Goal: Task Accomplishment & Management: Complete application form

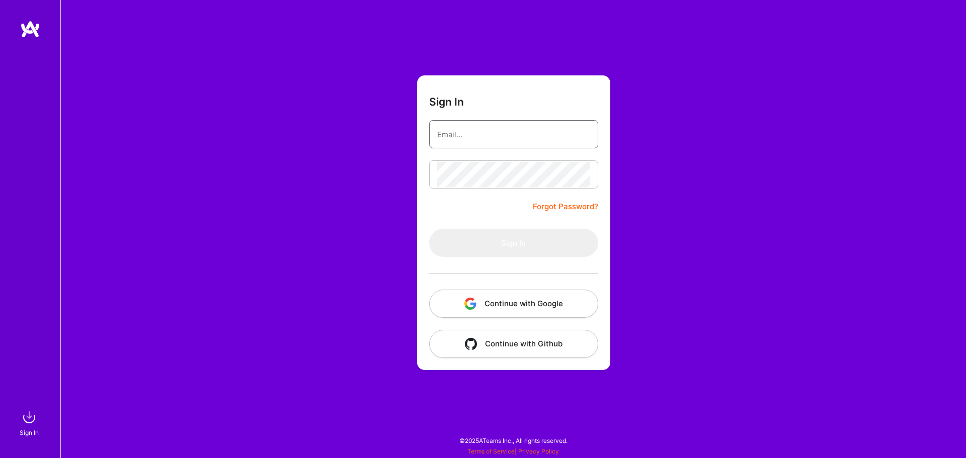
click at [543, 139] on input "email" at bounding box center [513, 135] width 153 height 26
type input "[PERSON_NAME][EMAIL_ADDRESS][DOMAIN_NAME]"
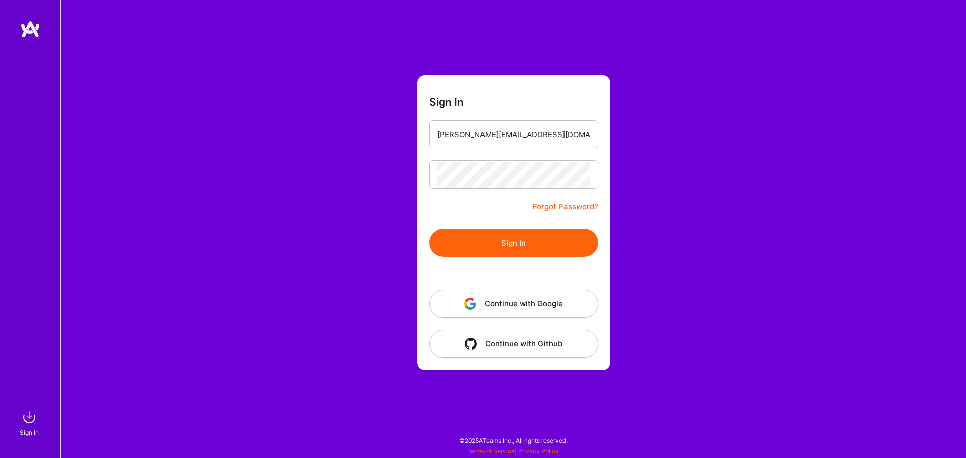
click at [545, 293] on button "Continue with Google" at bounding box center [513, 304] width 169 height 28
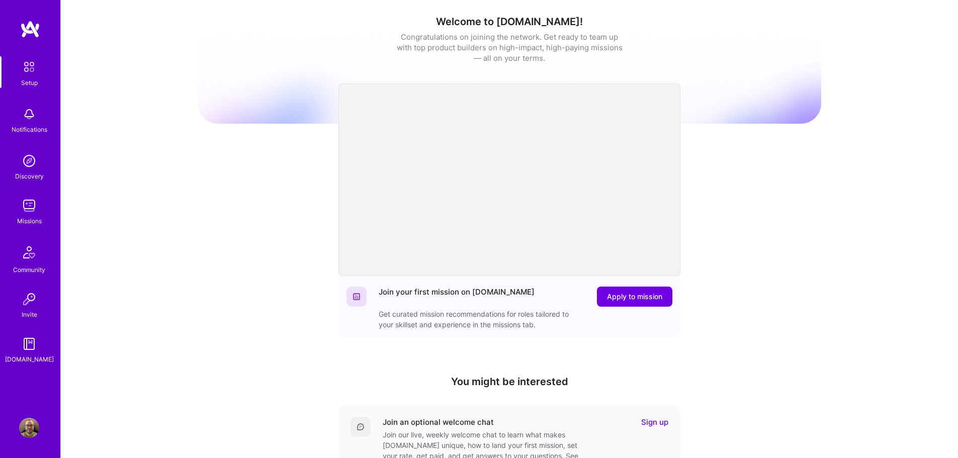
click at [31, 219] on div "Missions" at bounding box center [29, 221] width 25 height 11
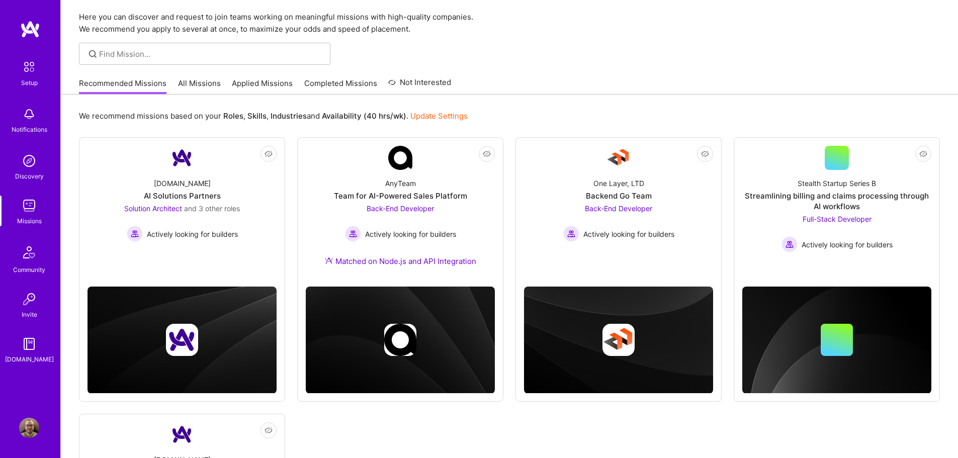
scroll to position [33, 0]
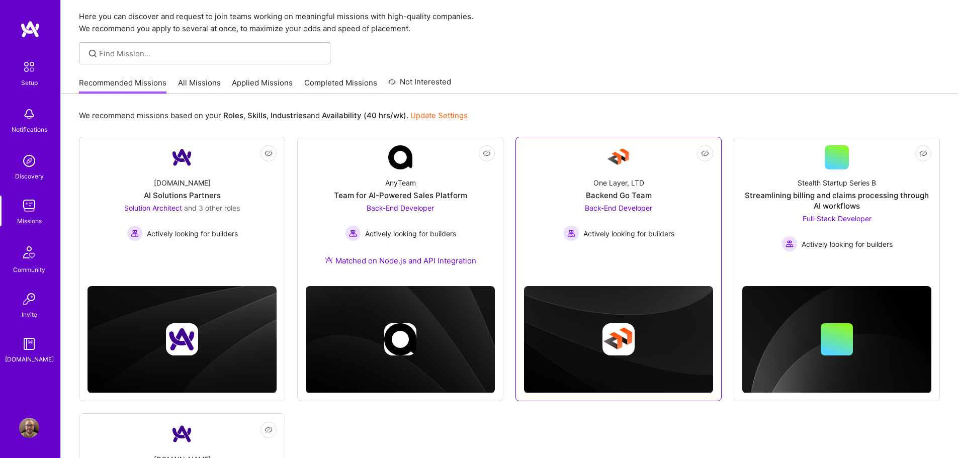
click at [620, 187] on div "One Layer, LTD" at bounding box center [619, 183] width 51 height 11
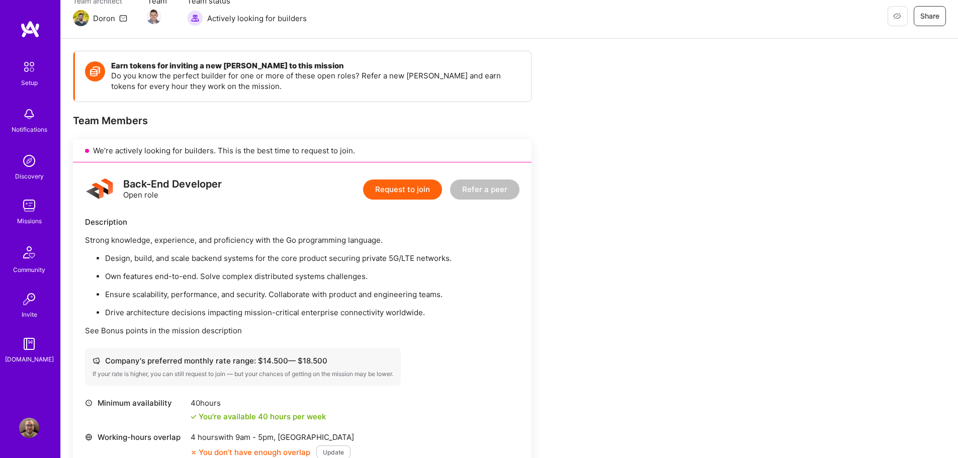
scroll to position [47, 0]
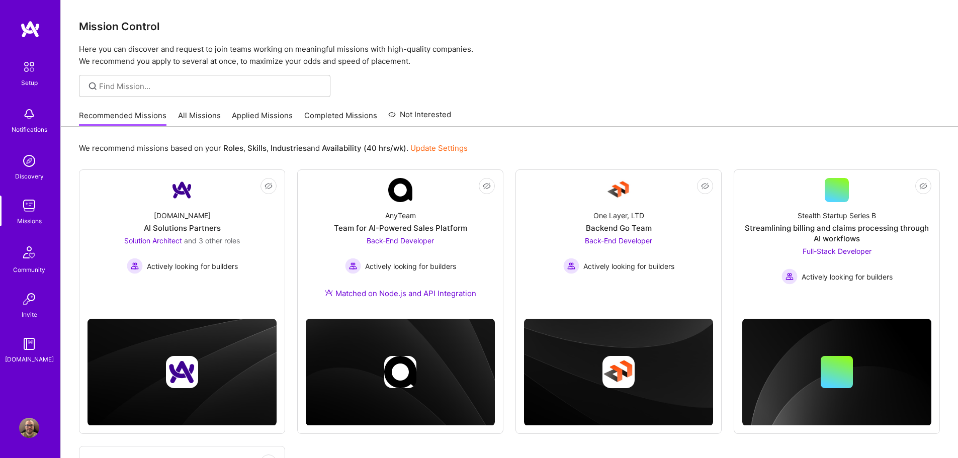
click at [214, 120] on link "All Missions" at bounding box center [199, 118] width 43 height 17
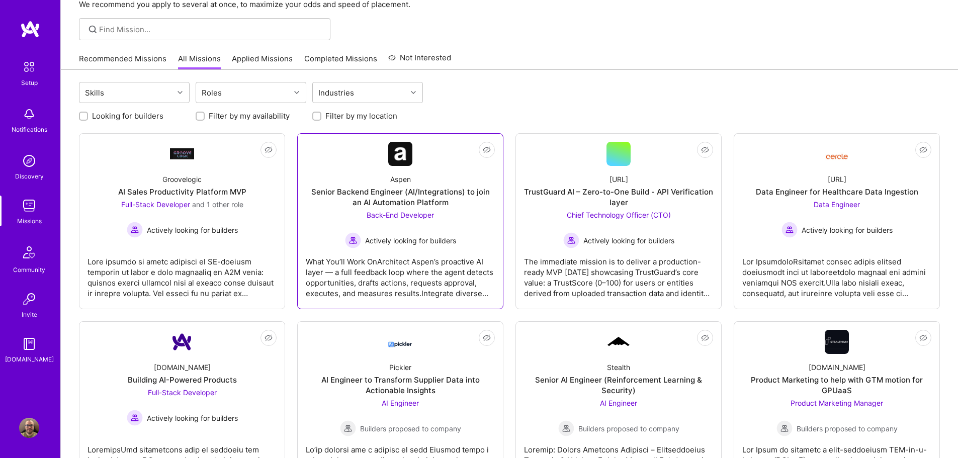
scroll to position [57, 0]
click at [389, 202] on div "Senior Backend Engineer (AI/Integrations) to join an AI Automation Platform" at bounding box center [400, 196] width 189 height 21
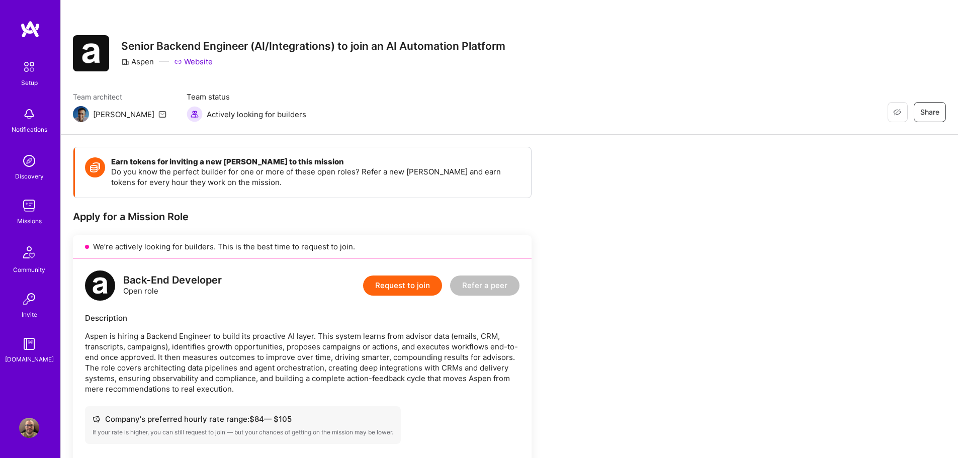
click at [38, 209] on img at bounding box center [29, 206] width 20 height 20
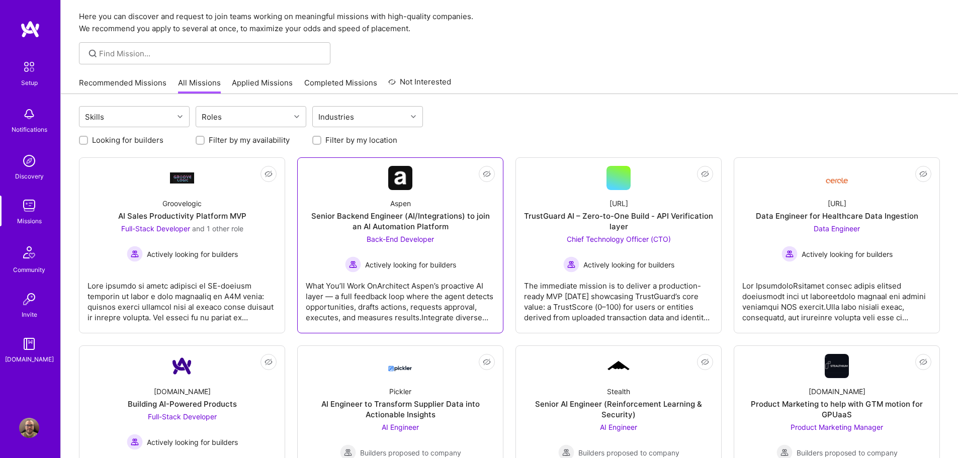
scroll to position [32, 0]
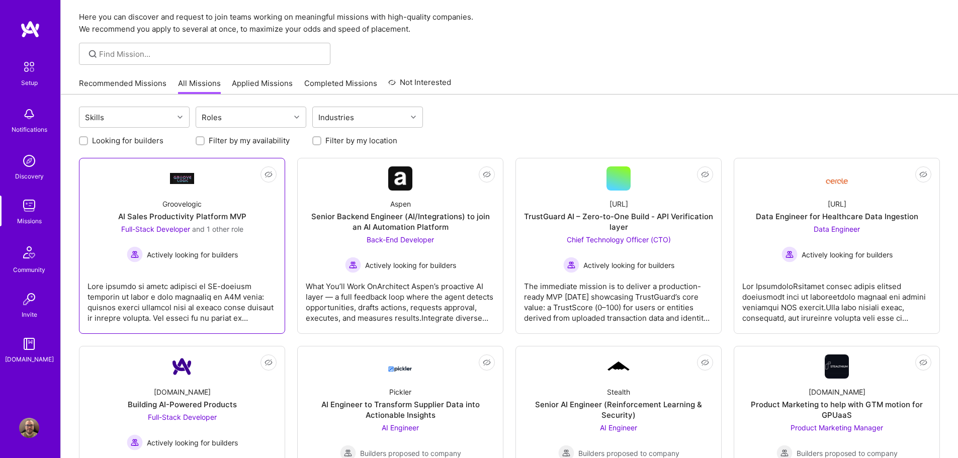
click at [225, 173] on link "Not Interested Groovelogic AI Sales Productivity Platform MVP Full-Stack Develo…" at bounding box center [182, 246] width 189 height 159
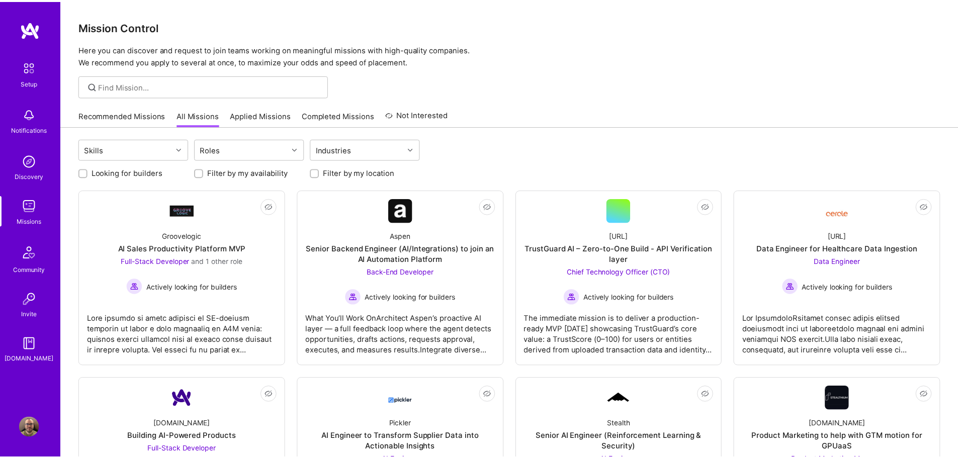
scroll to position [32, 0]
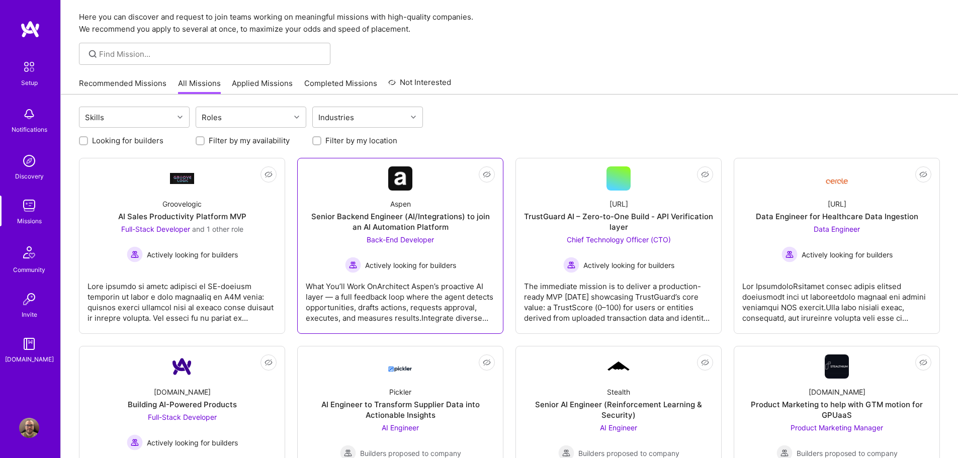
click at [435, 223] on div "Senior Backend Engineer (AI/Integrations) to join an AI Automation Platform" at bounding box center [400, 221] width 189 height 21
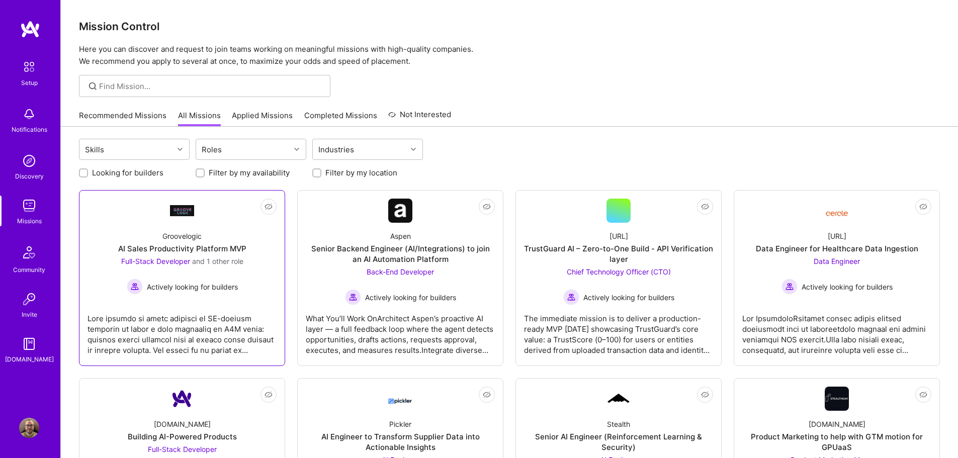
scroll to position [32, 0]
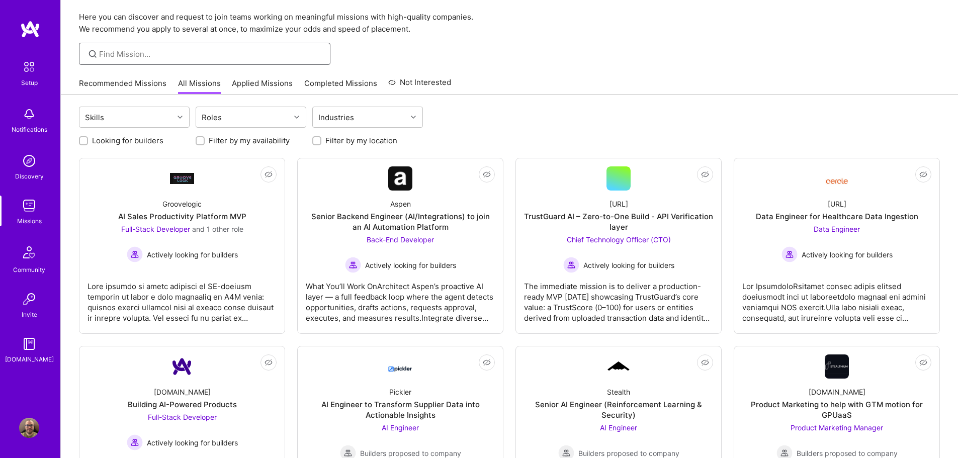
click at [193, 58] on input at bounding box center [211, 54] width 224 height 11
type input "node"
click at [193, 58] on input "node" at bounding box center [211, 54] width 224 height 11
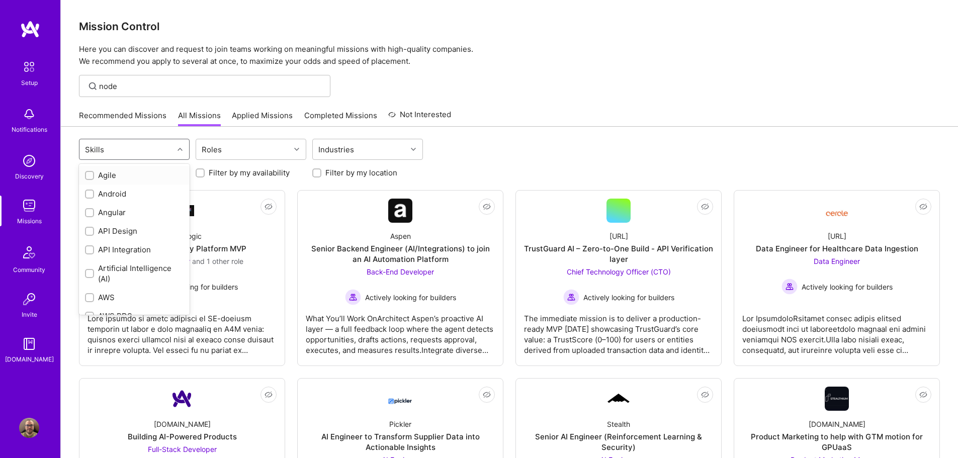
click at [155, 146] on div "Skills" at bounding box center [126, 149] width 94 height 20
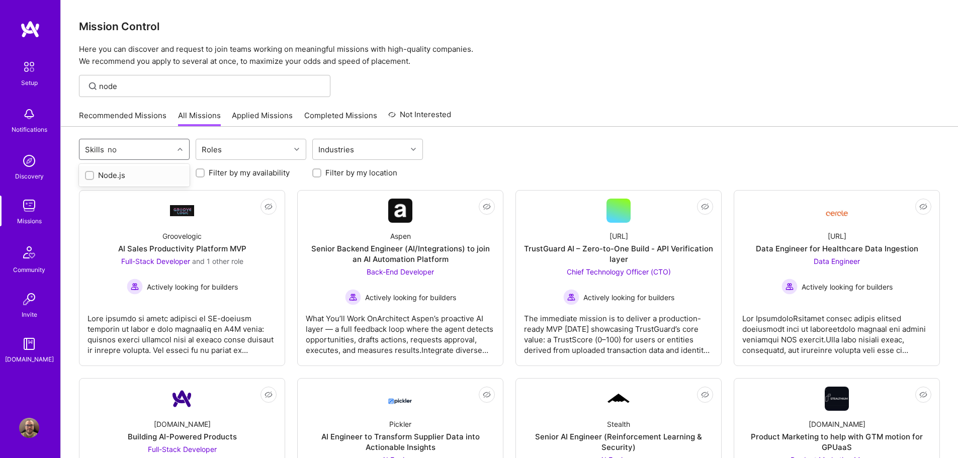
type input "nod"
click at [139, 183] on div "Node.js" at bounding box center [134, 175] width 111 height 19
checkbox input "true"
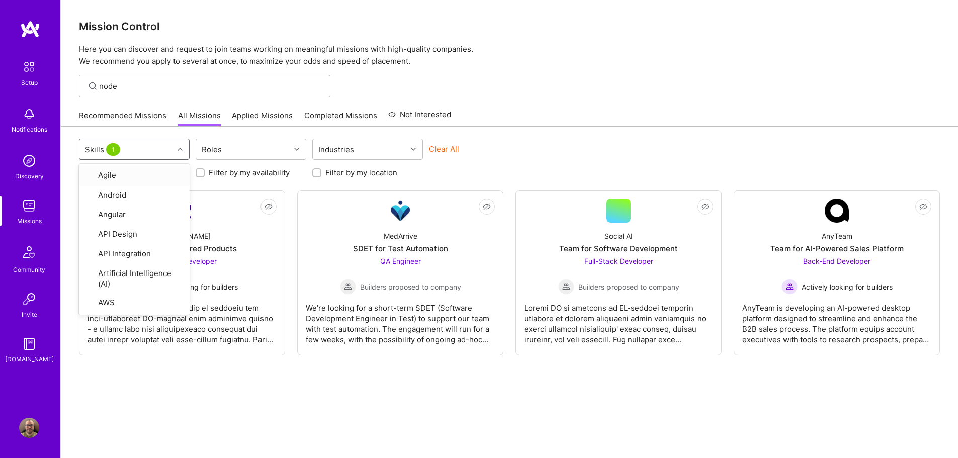
click at [533, 122] on div "Recommended Missions All Missions Applied Missions Completed Missions Not Inter…" at bounding box center [509, 116] width 861 height 22
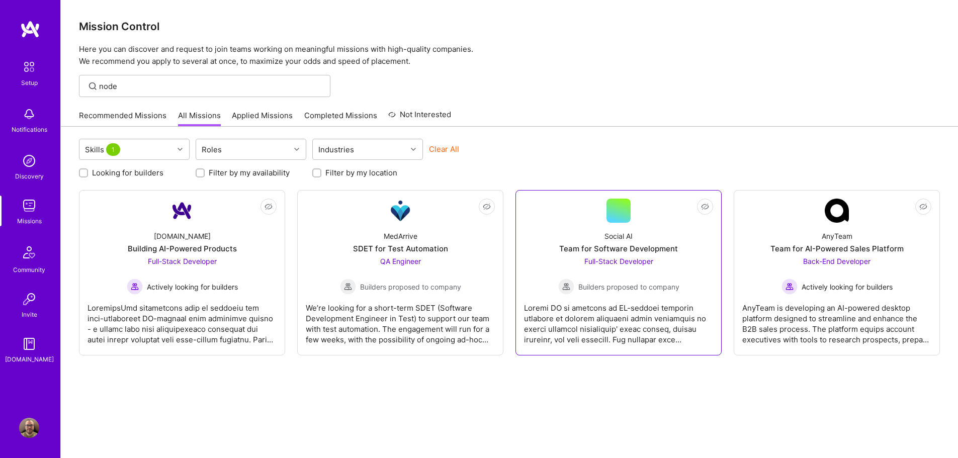
click at [653, 243] on div "Social AI Team for Software Development Full-Stack Developer Builders proposed …" at bounding box center [618, 259] width 189 height 72
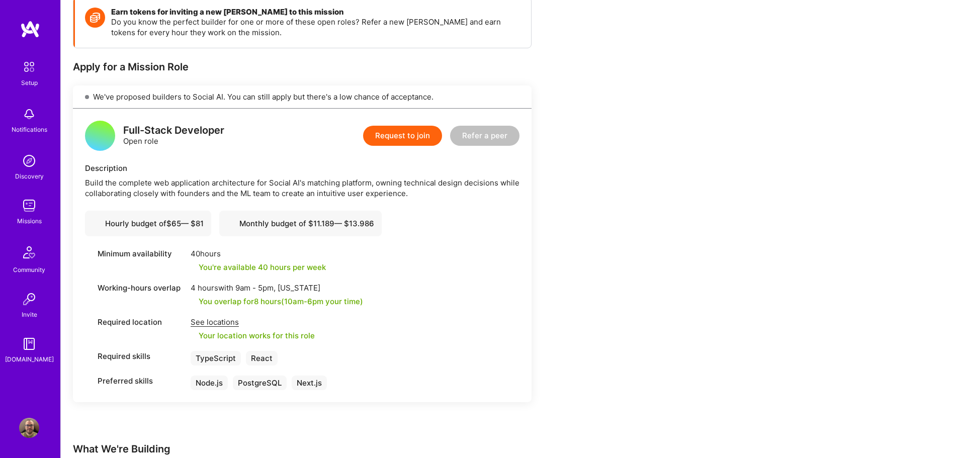
scroll to position [149, 0]
click at [427, 132] on button "Request to join" at bounding box center [402, 136] width 79 height 20
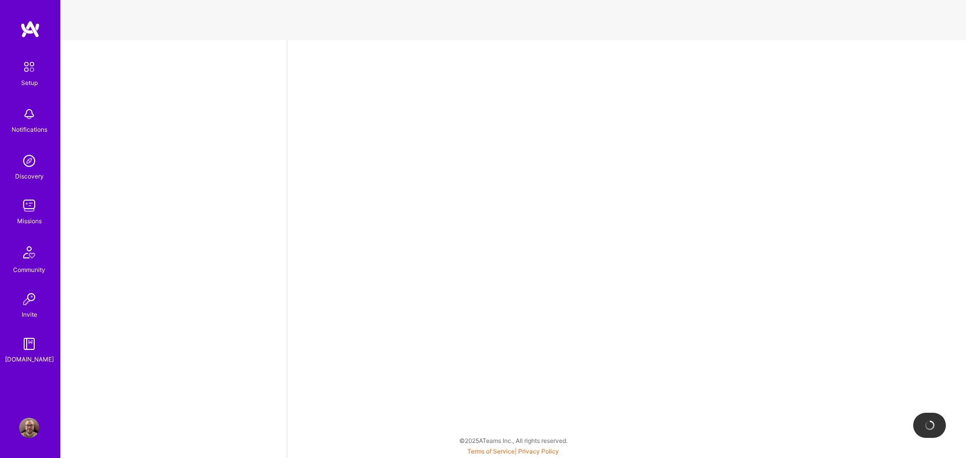
select select "BR"
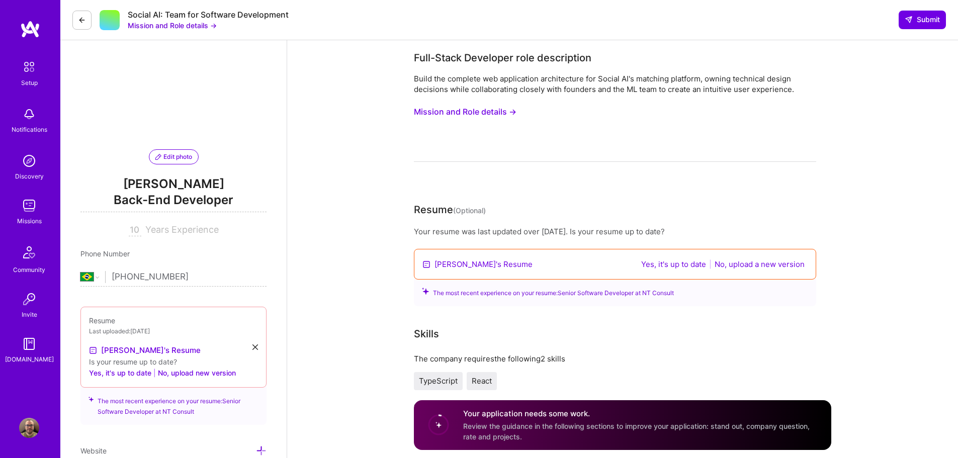
scroll to position [43, 0]
